Goal: Communication & Community: Participate in discussion

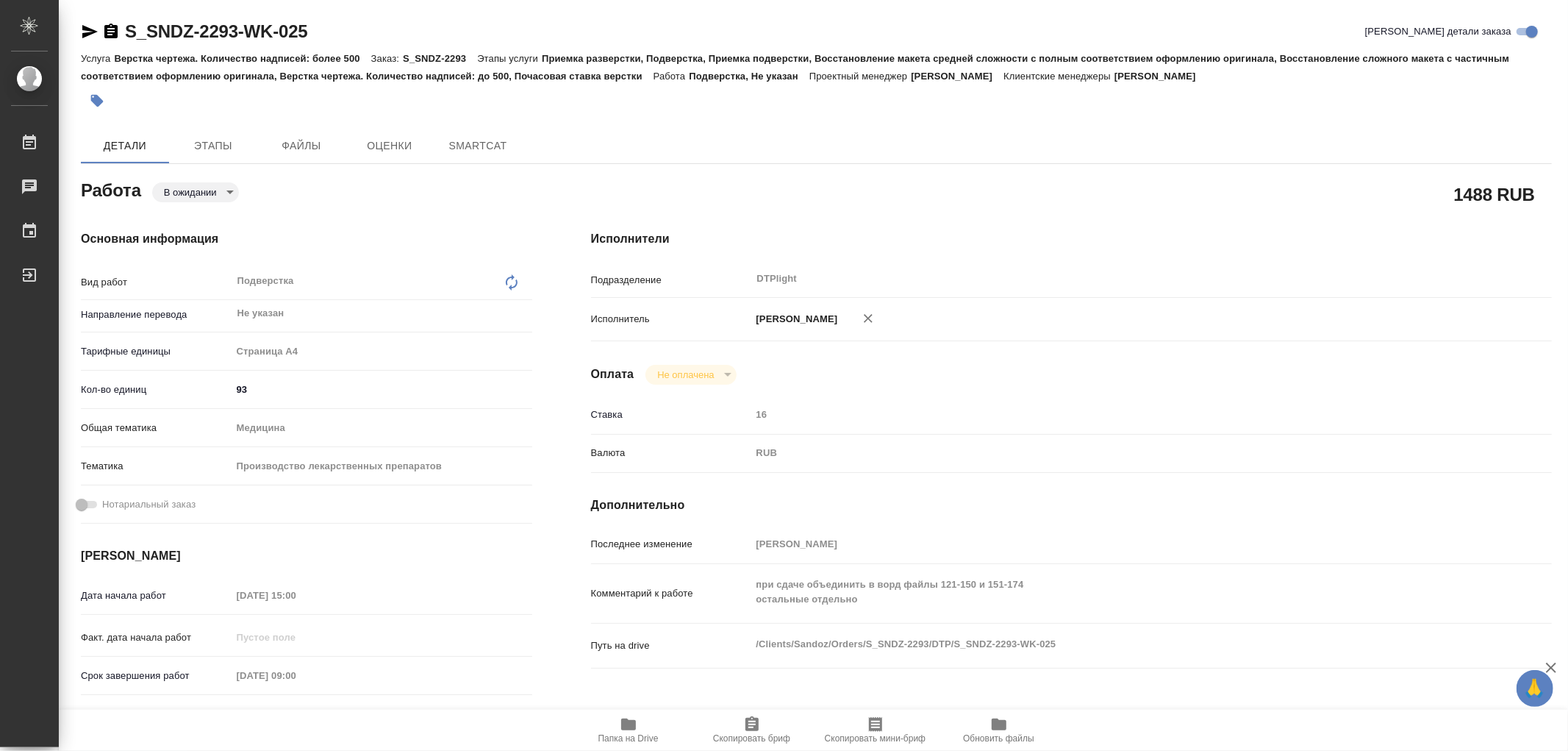
type textarea "x"
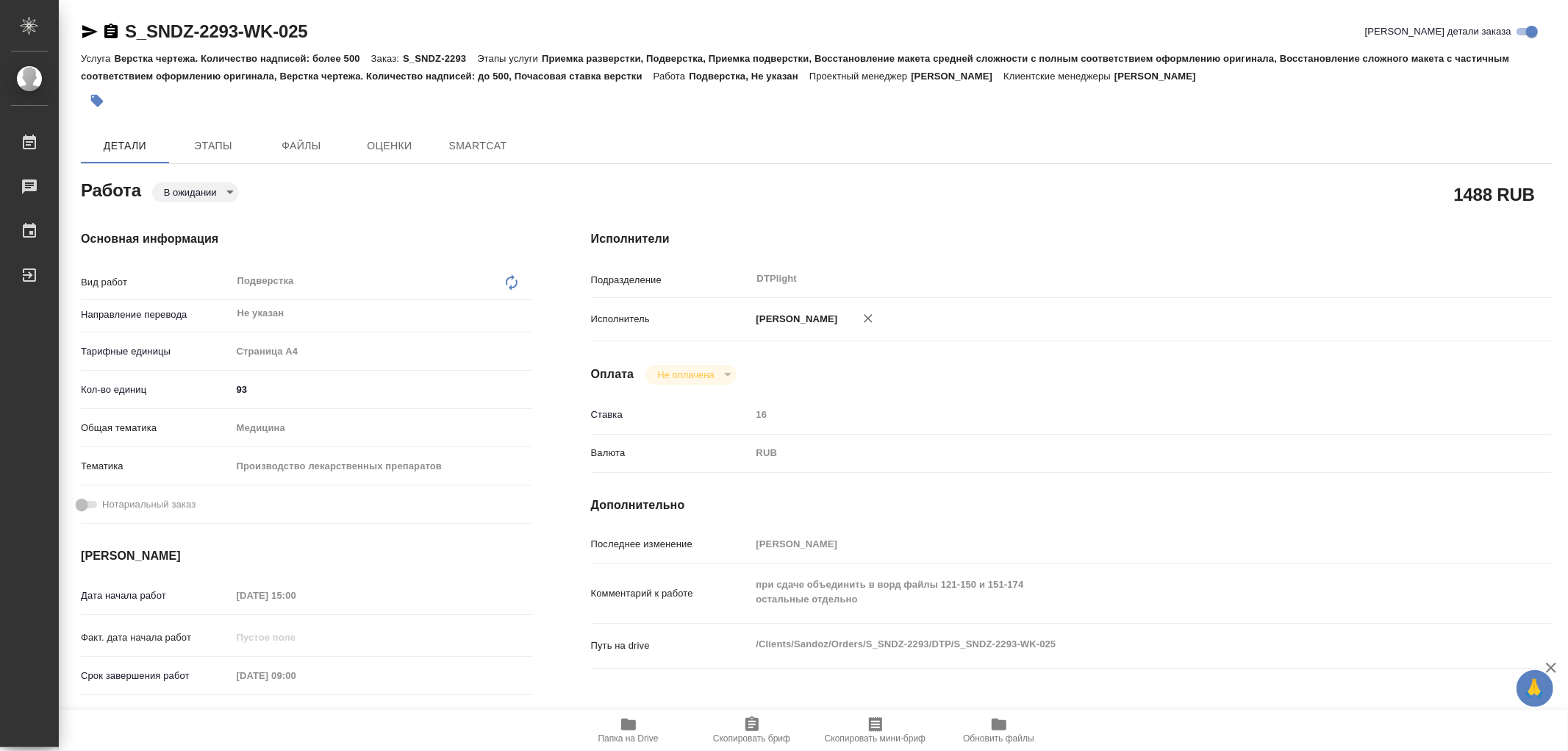
type textarea "x"
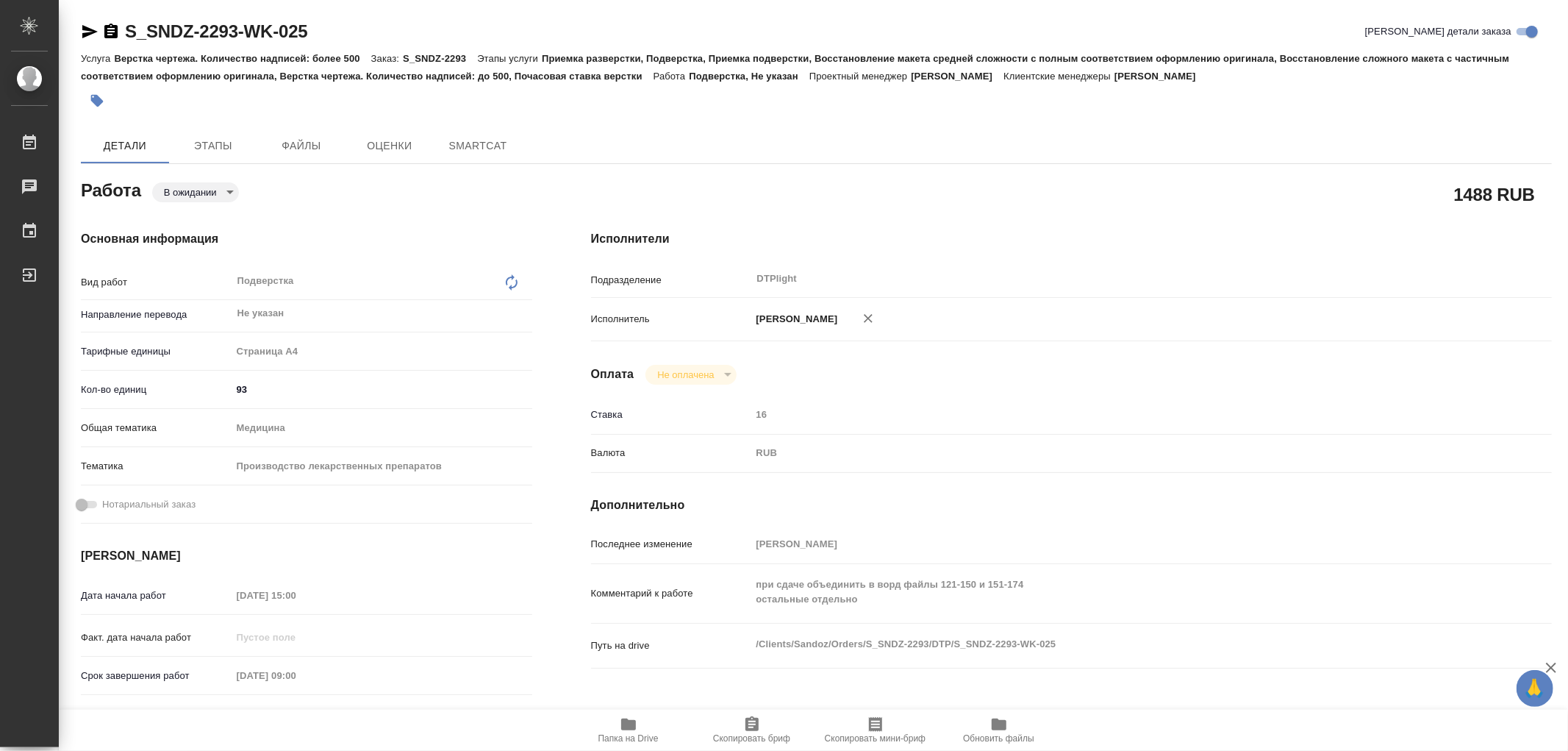
type textarea "x"
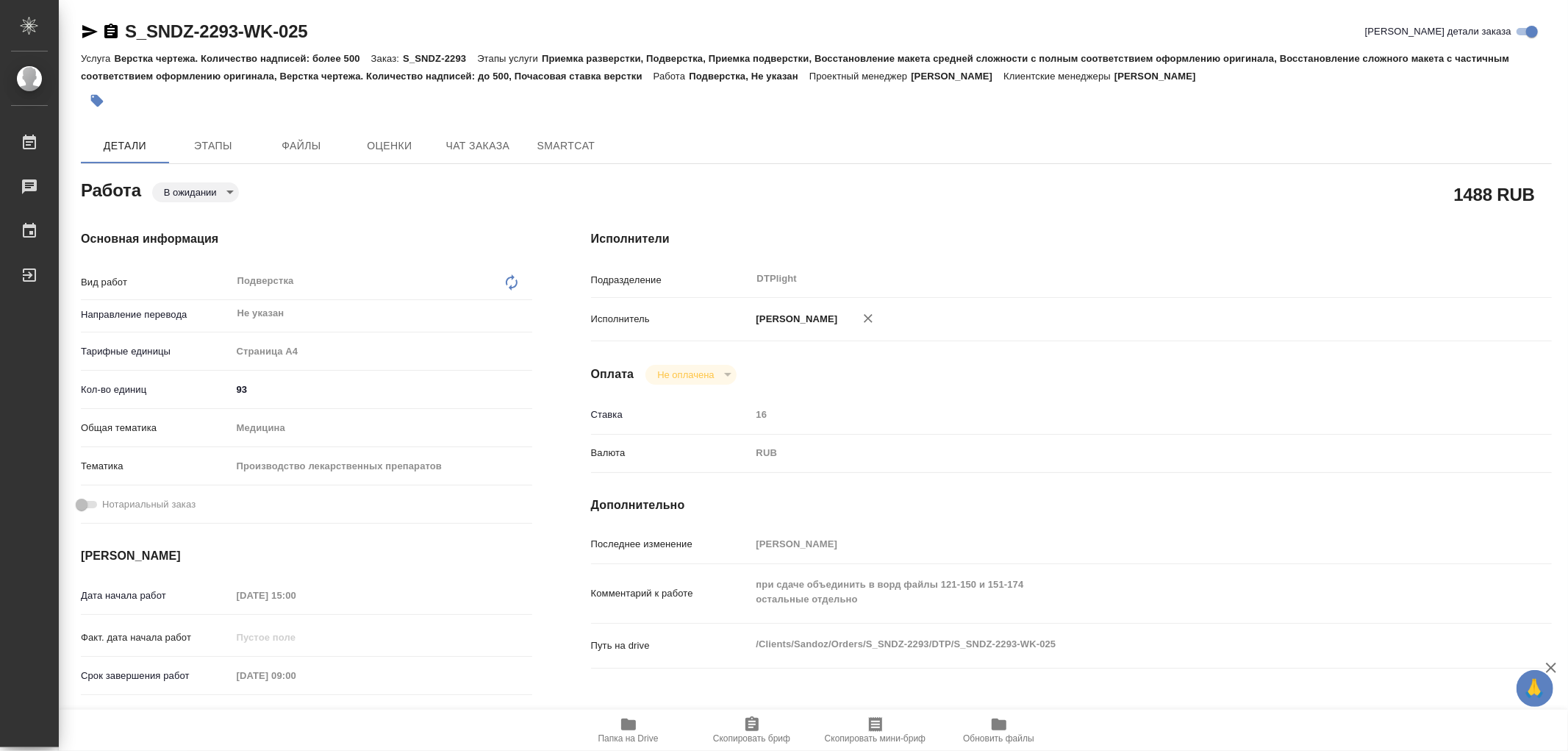
type textarea "x"
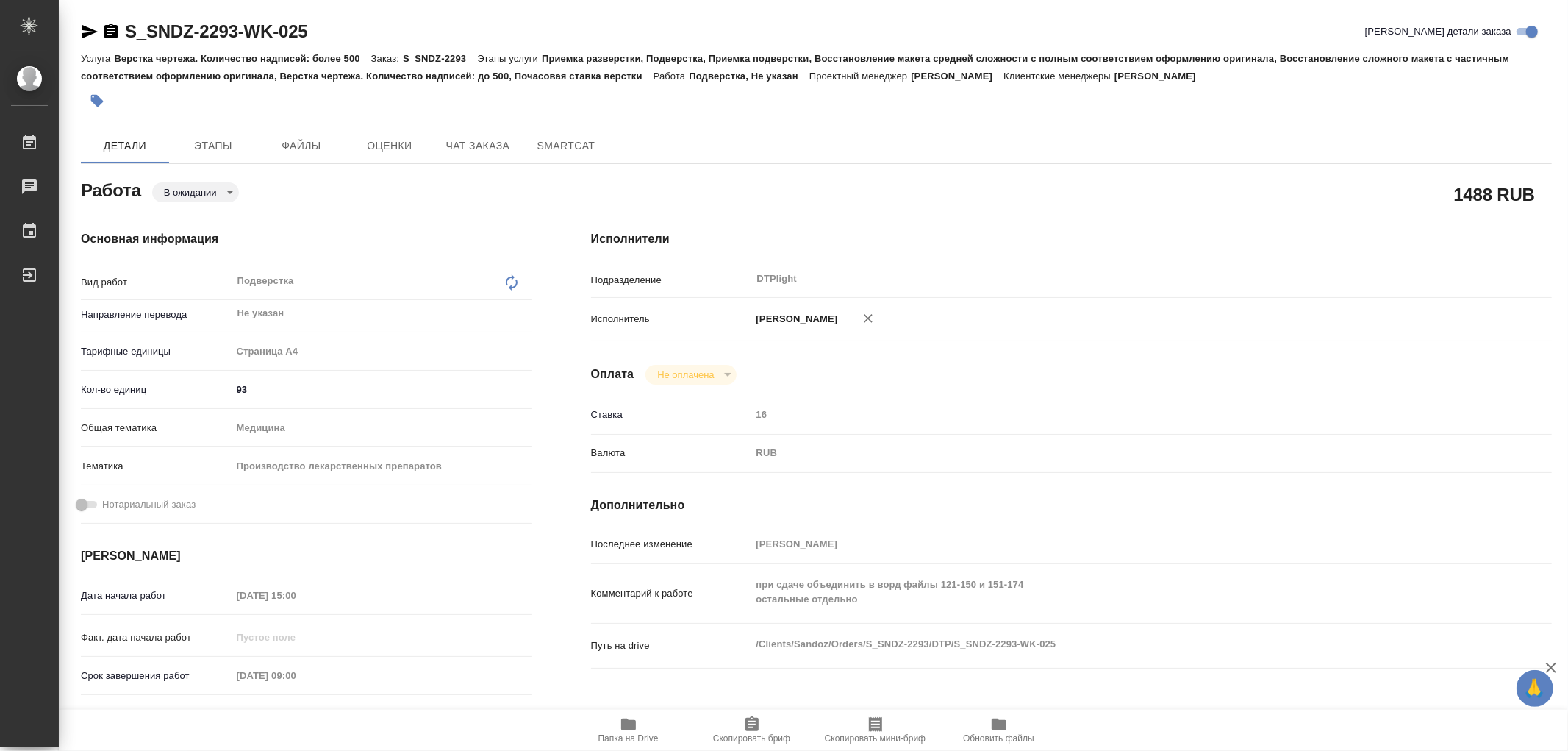
type textarea "x"
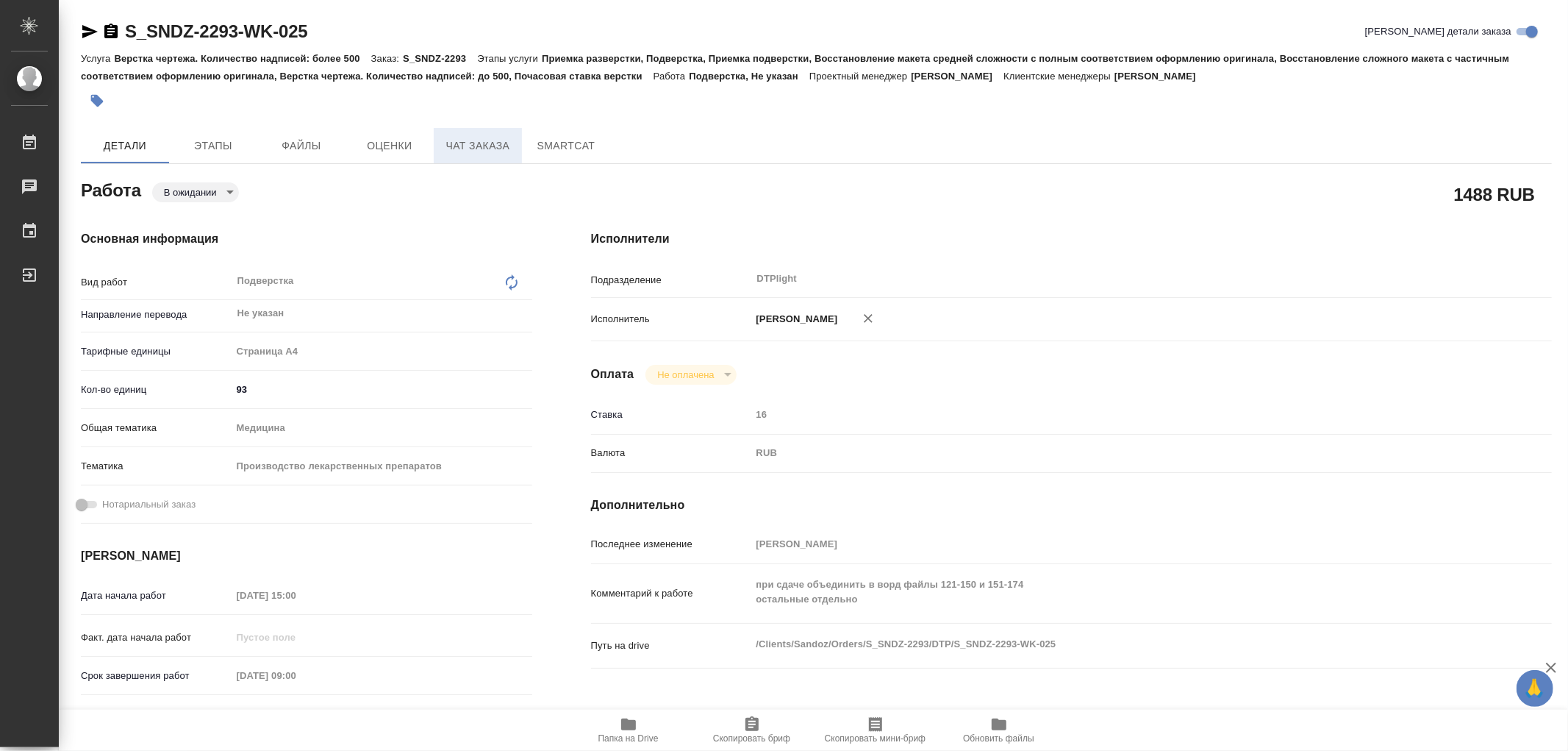
type textarea "x"
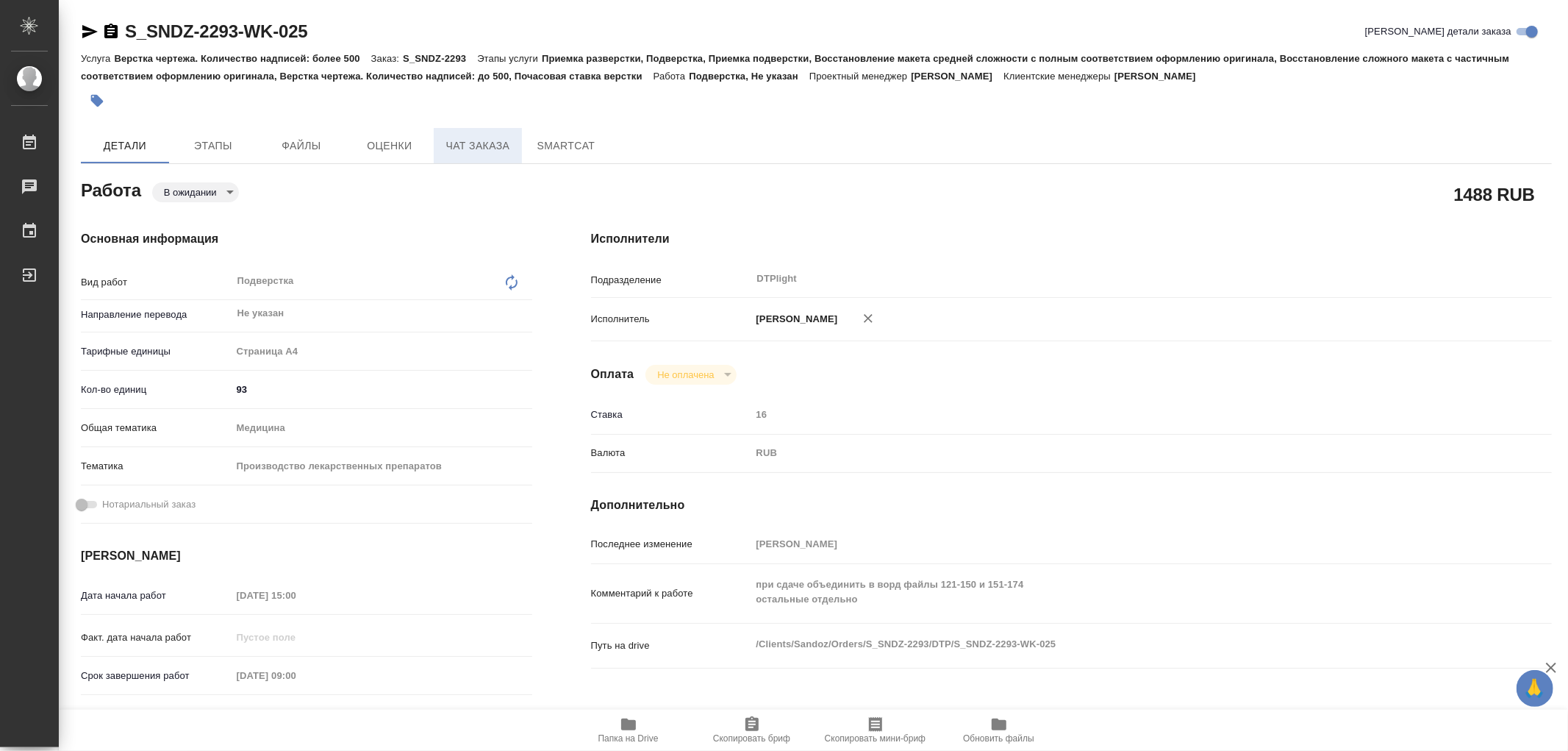
click at [509, 149] on span "Чат заказа" at bounding box center [478, 145] width 71 height 18
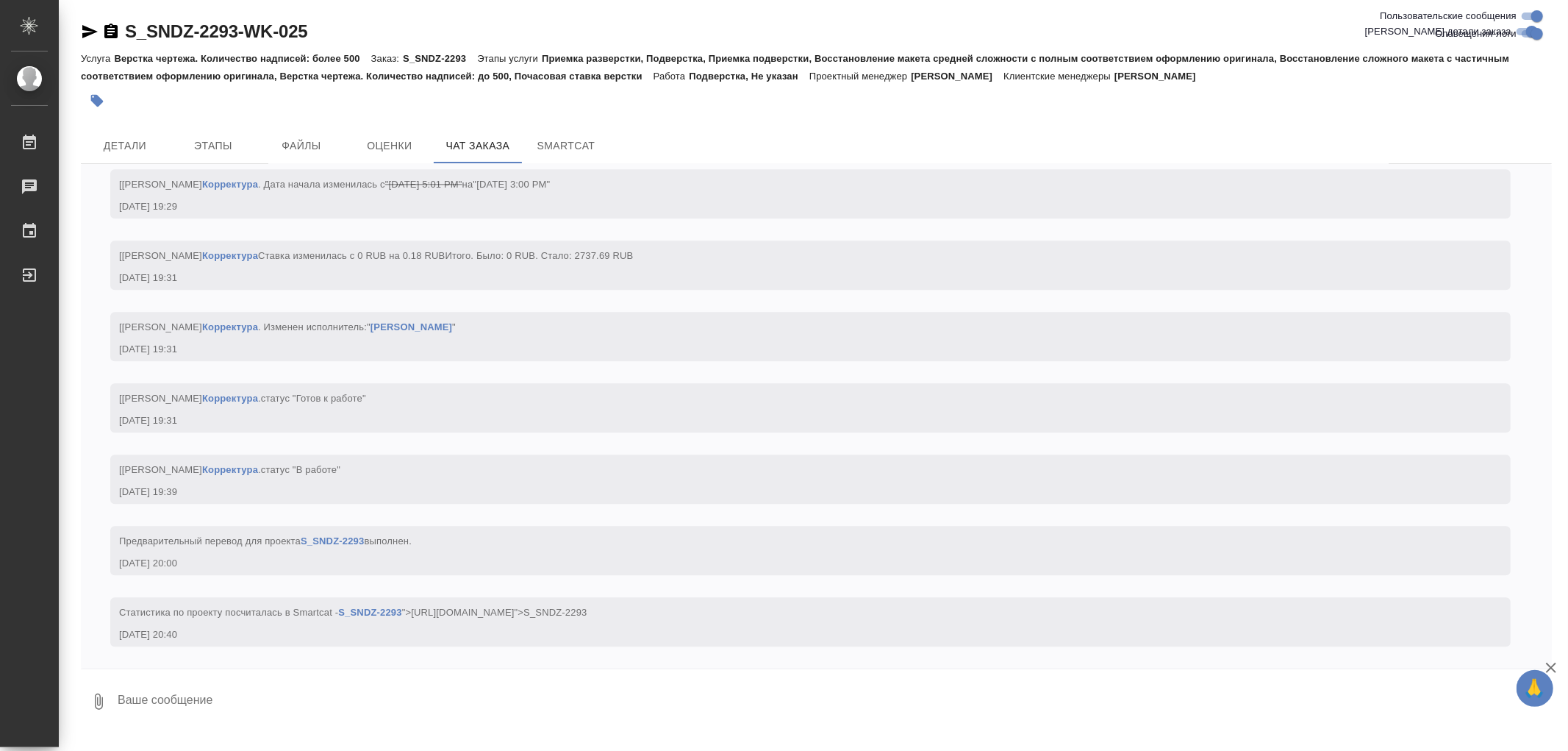
scroll to position [27286, 0]
